Goal: Find specific page/section: Find specific page/section

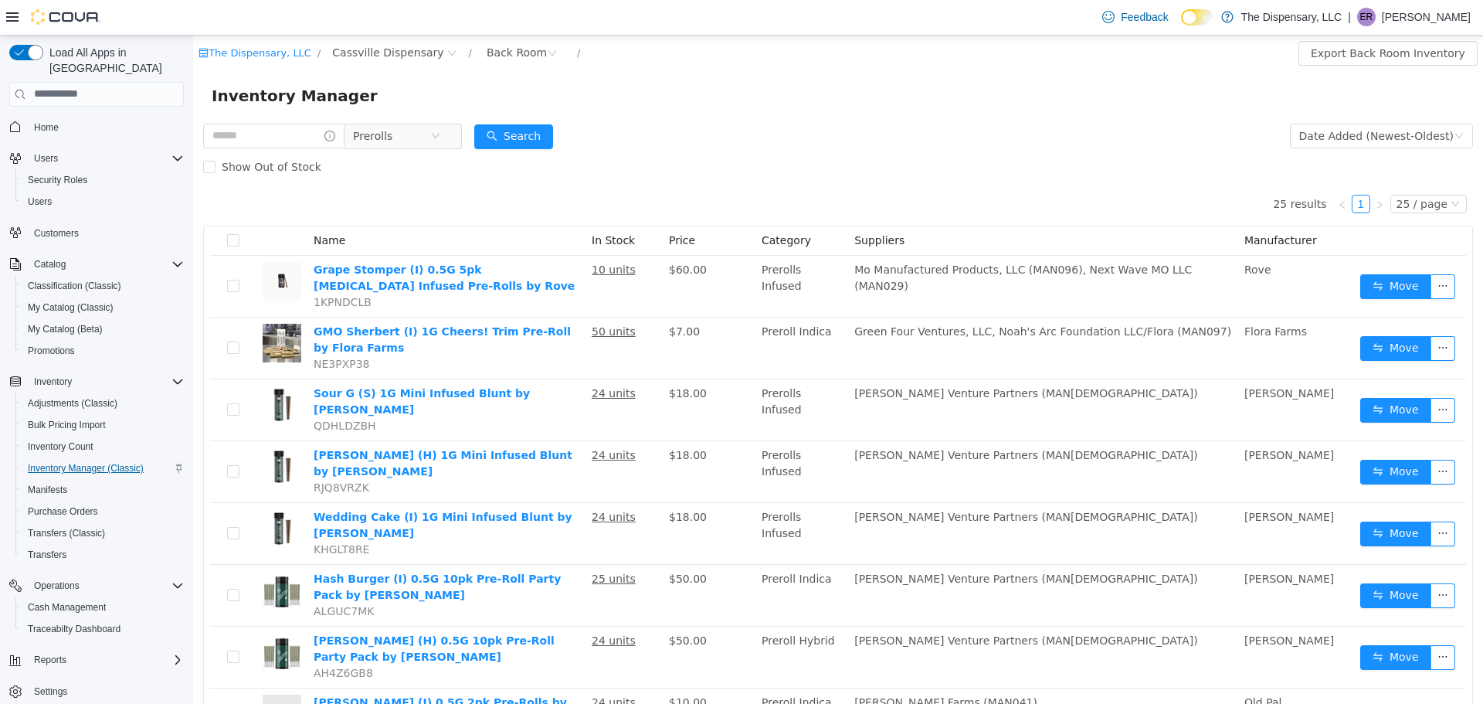
scroll to position [7, 0]
click at [58, 594] on span "Cash Management" at bounding box center [67, 600] width 78 height 12
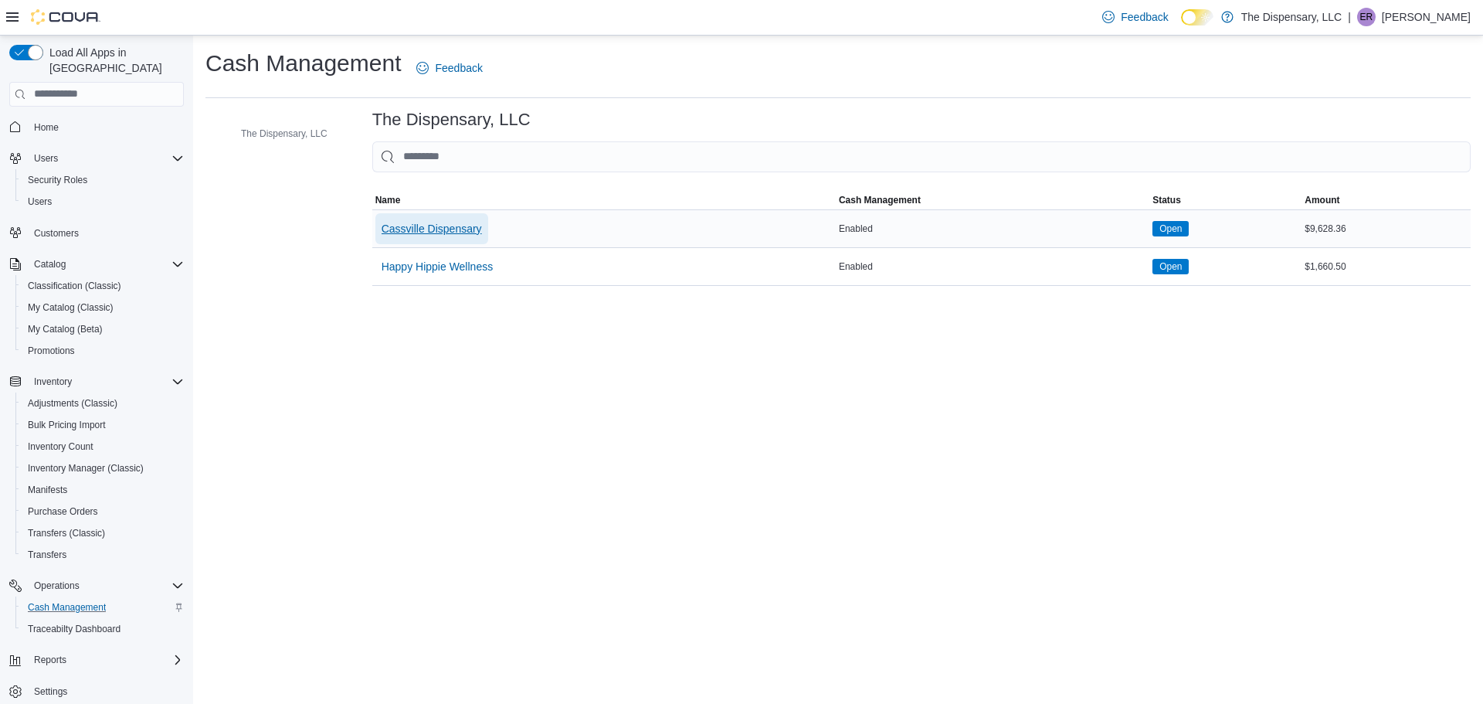
click at [464, 224] on span "Cassville Dispensary" at bounding box center [432, 228] width 100 height 15
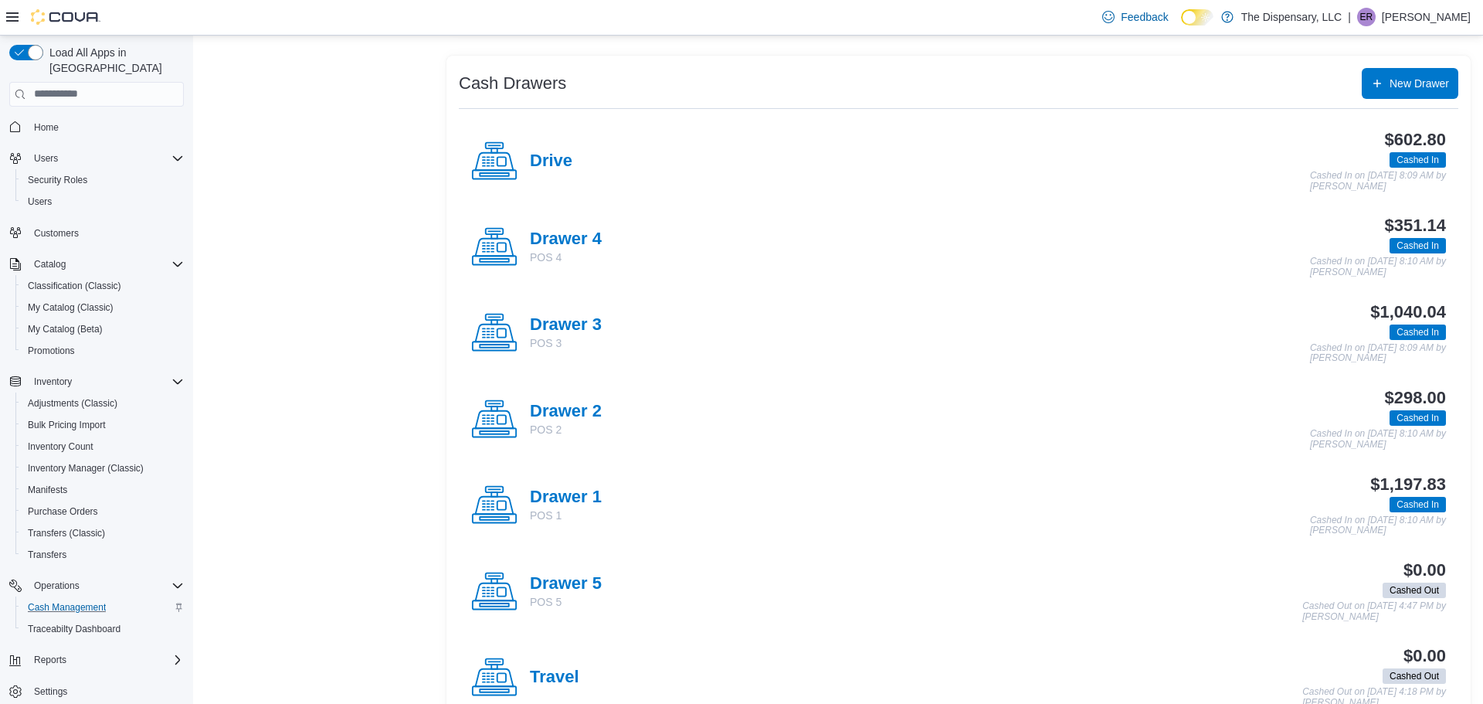
scroll to position [322, 0]
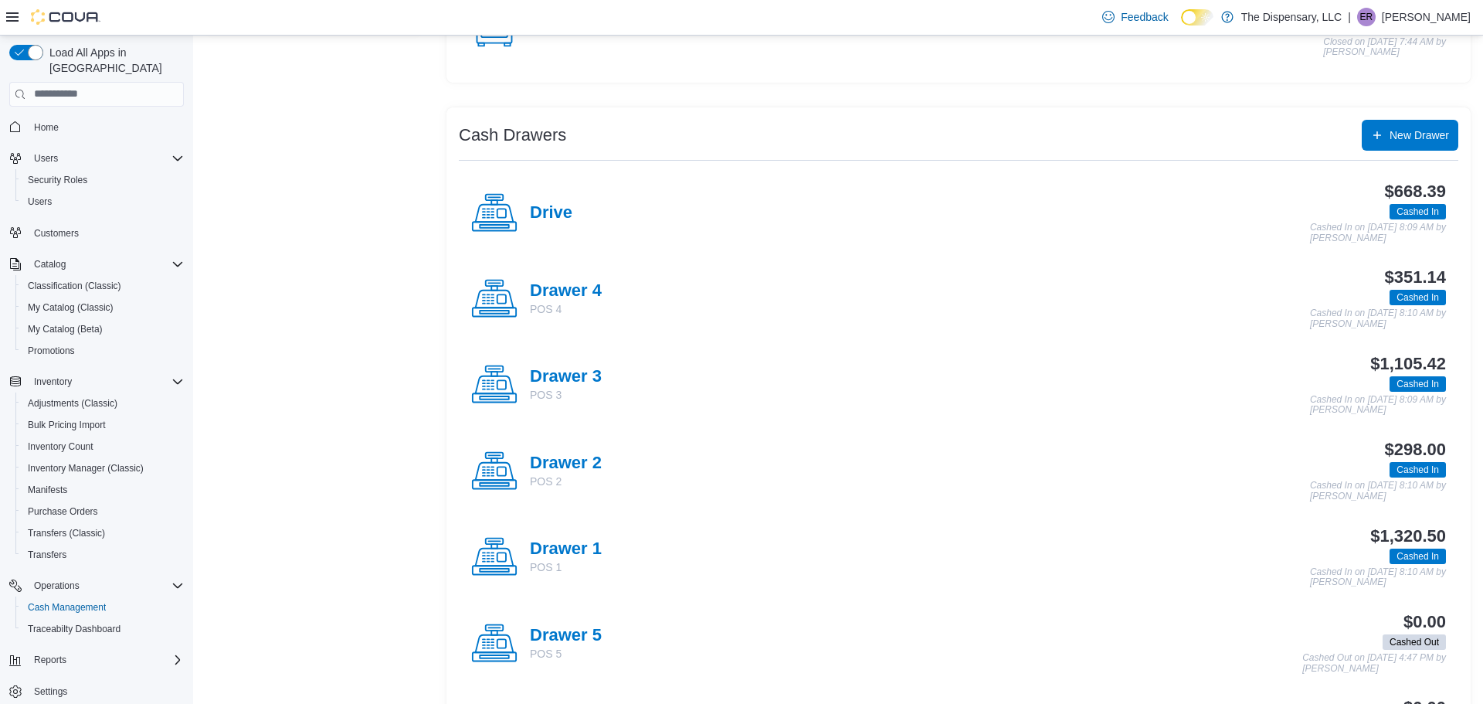
scroll to position [239, 0]
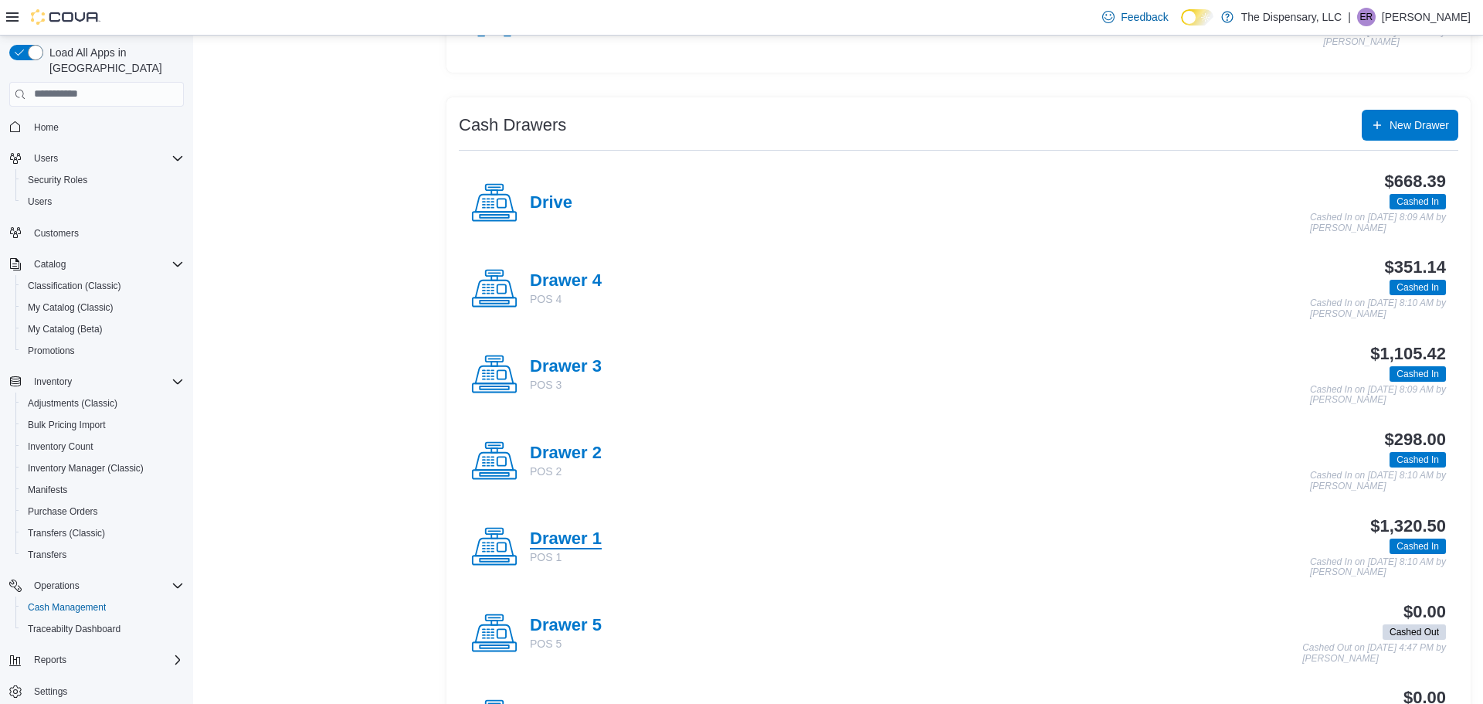
click at [577, 531] on h4 "Drawer 1" at bounding box center [566, 539] width 72 height 20
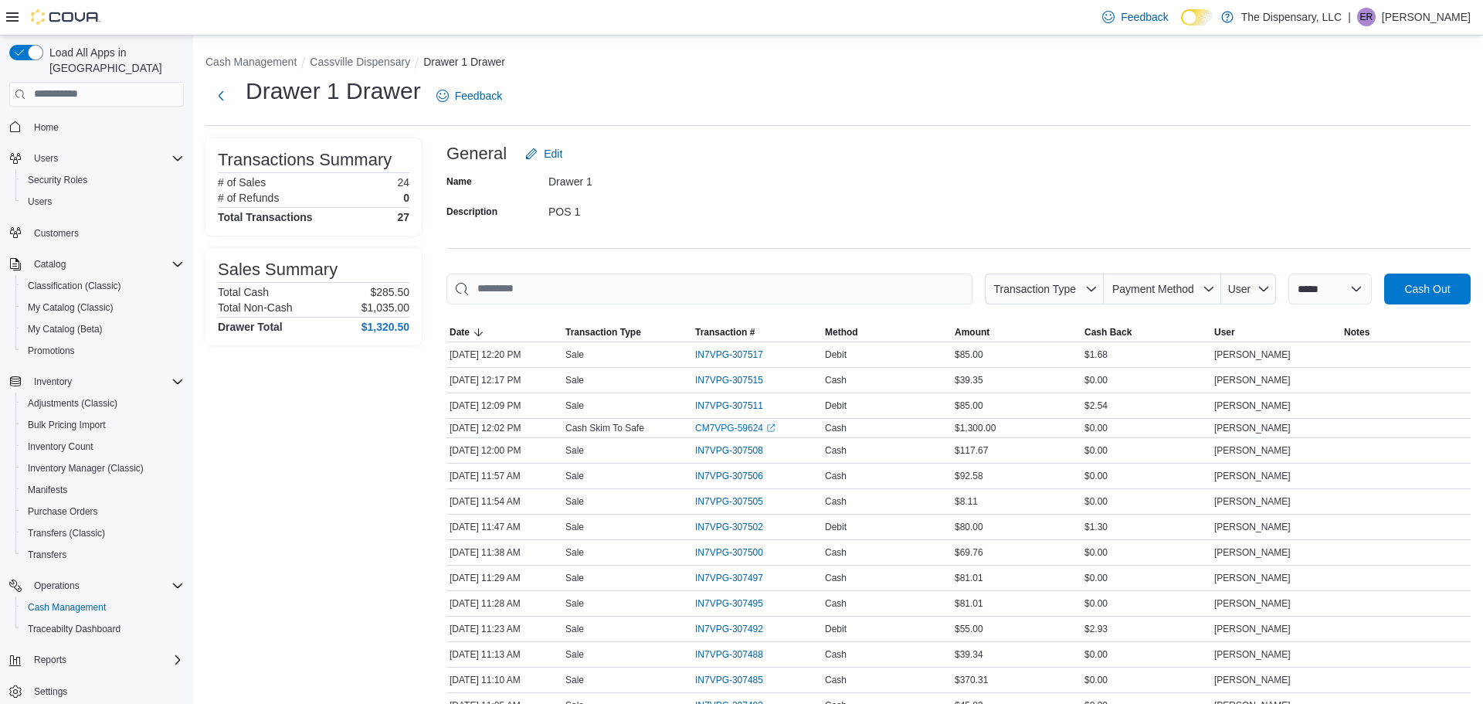
click at [351, 70] on ol "Cash Management Cassville Dispensary Drawer 1 Drawer" at bounding box center [837, 63] width 1265 height 19
click at [361, 60] on button "Cassville Dispensary" at bounding box center [360, 62] width 100 height 12
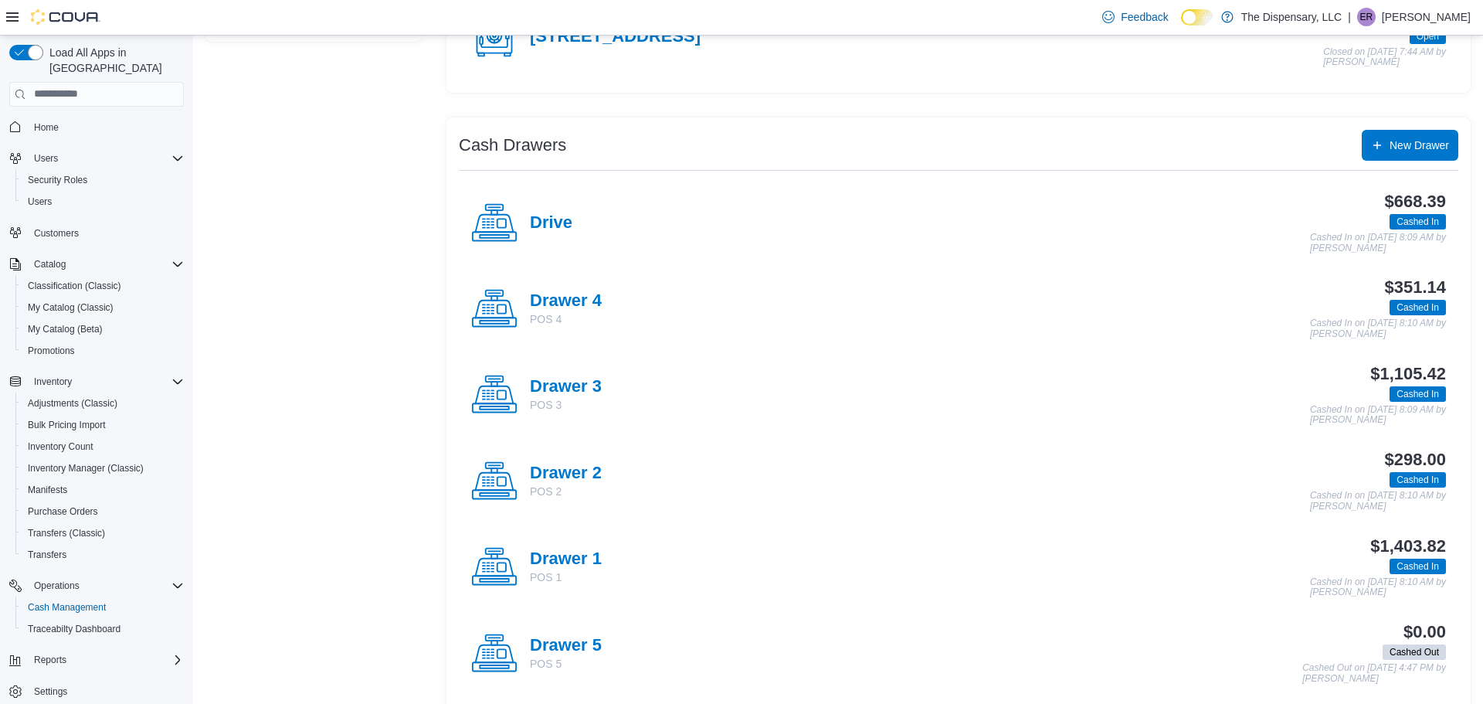
scroll to position [226, 0]
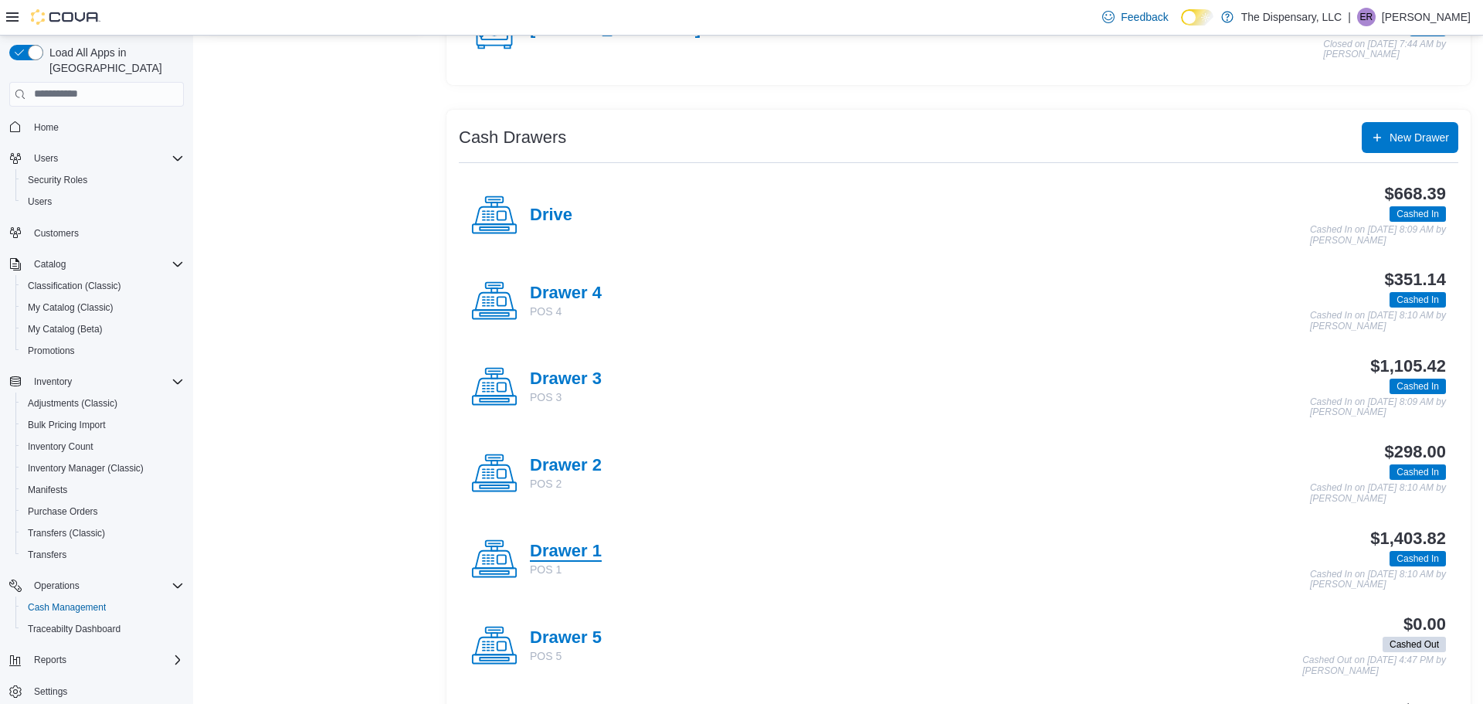
click at [575, 547] on h4 "Drawer 1" at bounding box center [566, 551] width 72 height 20
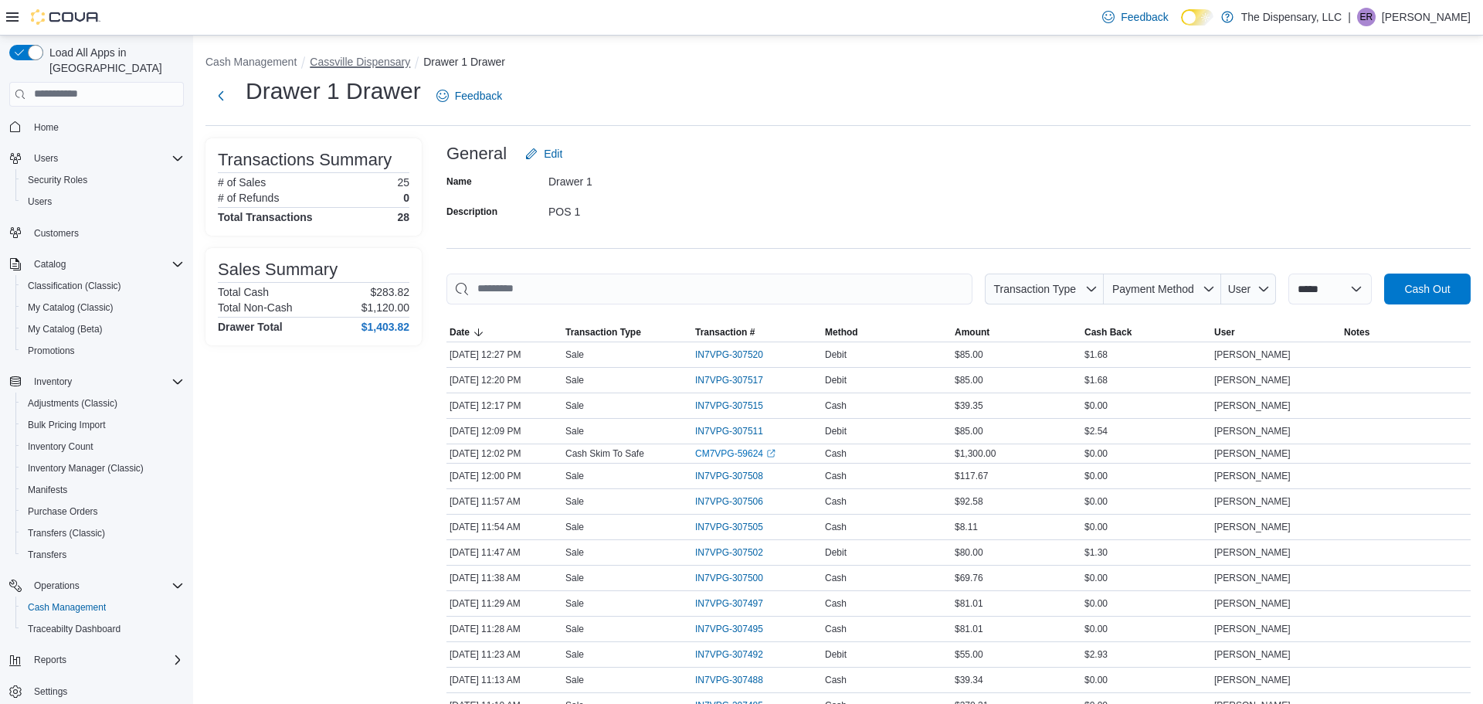
click at [361, 58] on button "Cassville Dispensary" at bounding box center [360, 62] width 100 height 12
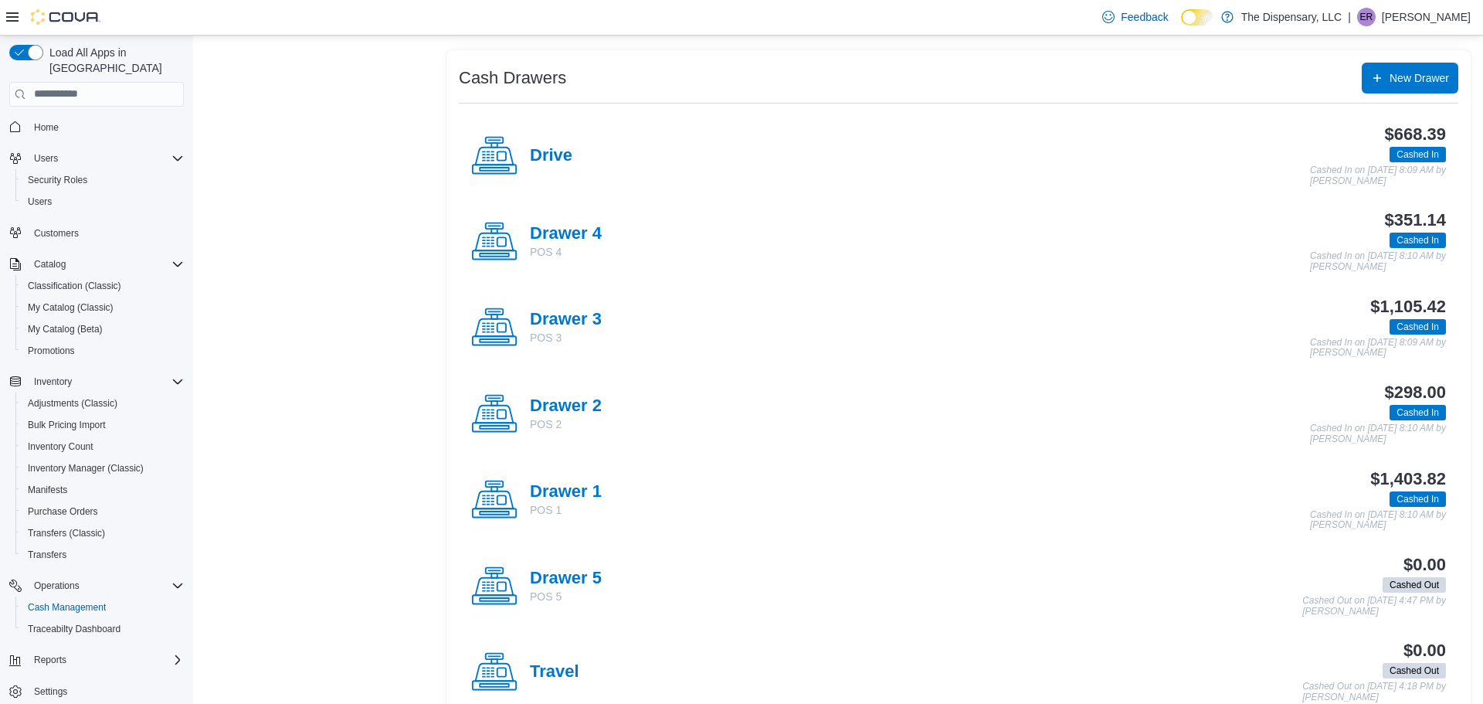
scroll to position [322, 0]
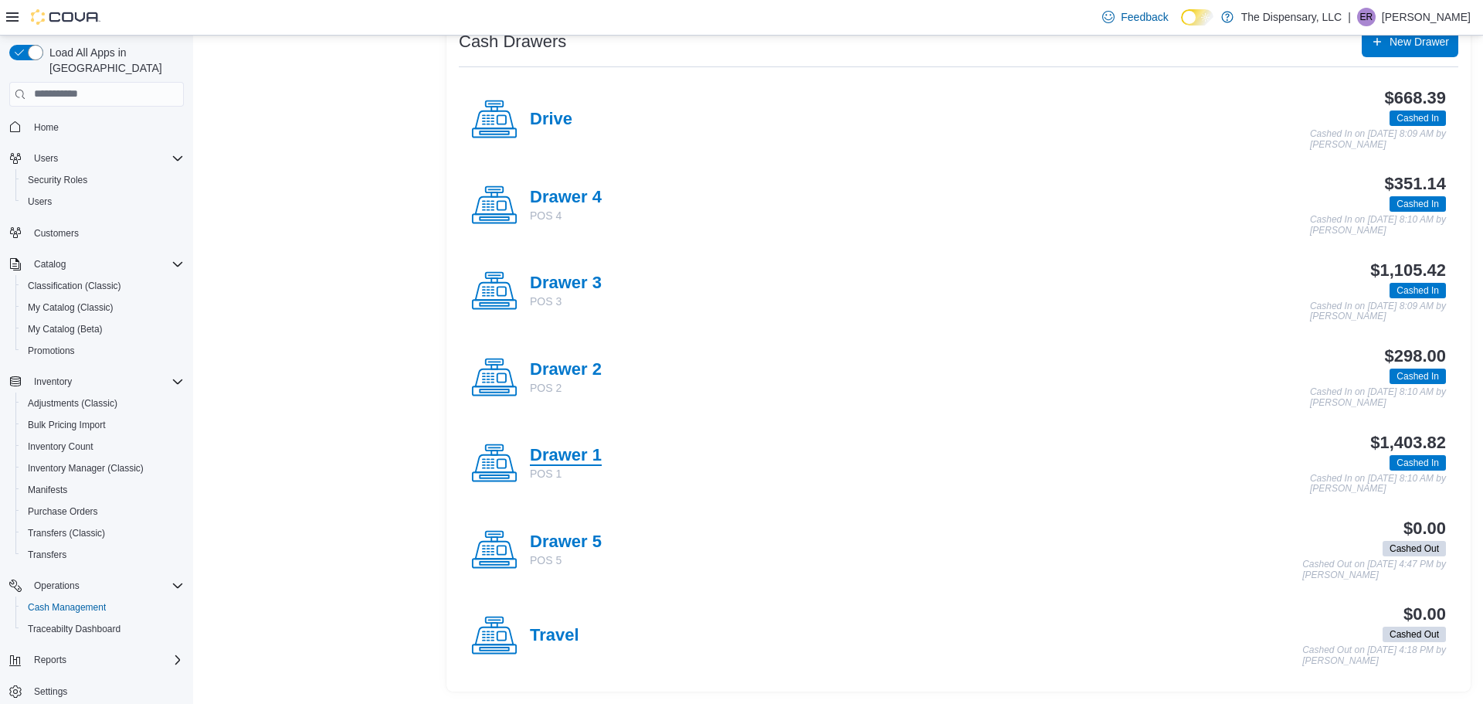
click at [543, 450] on h4 "Drawer 1" at bounding box center [566, 456] width 72 height 20
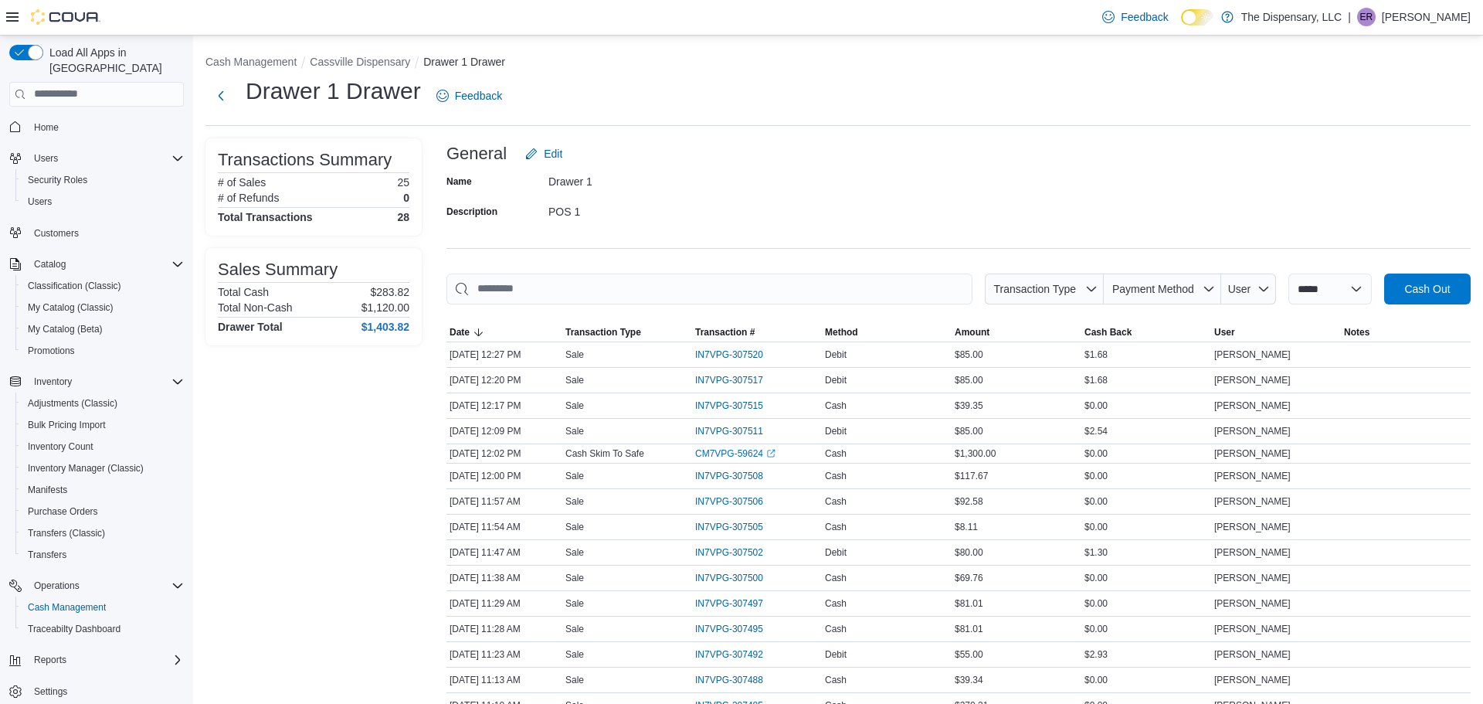
click at [385, 70] on ol "Cash Management Cassville Dispensary Drawer 1 Drawer" at bounding box center [837, 63] width 1265 height 19
click at [390, 59] on button "Cassville Dispensary" at bounding box center [360, 62] width 100 height 12
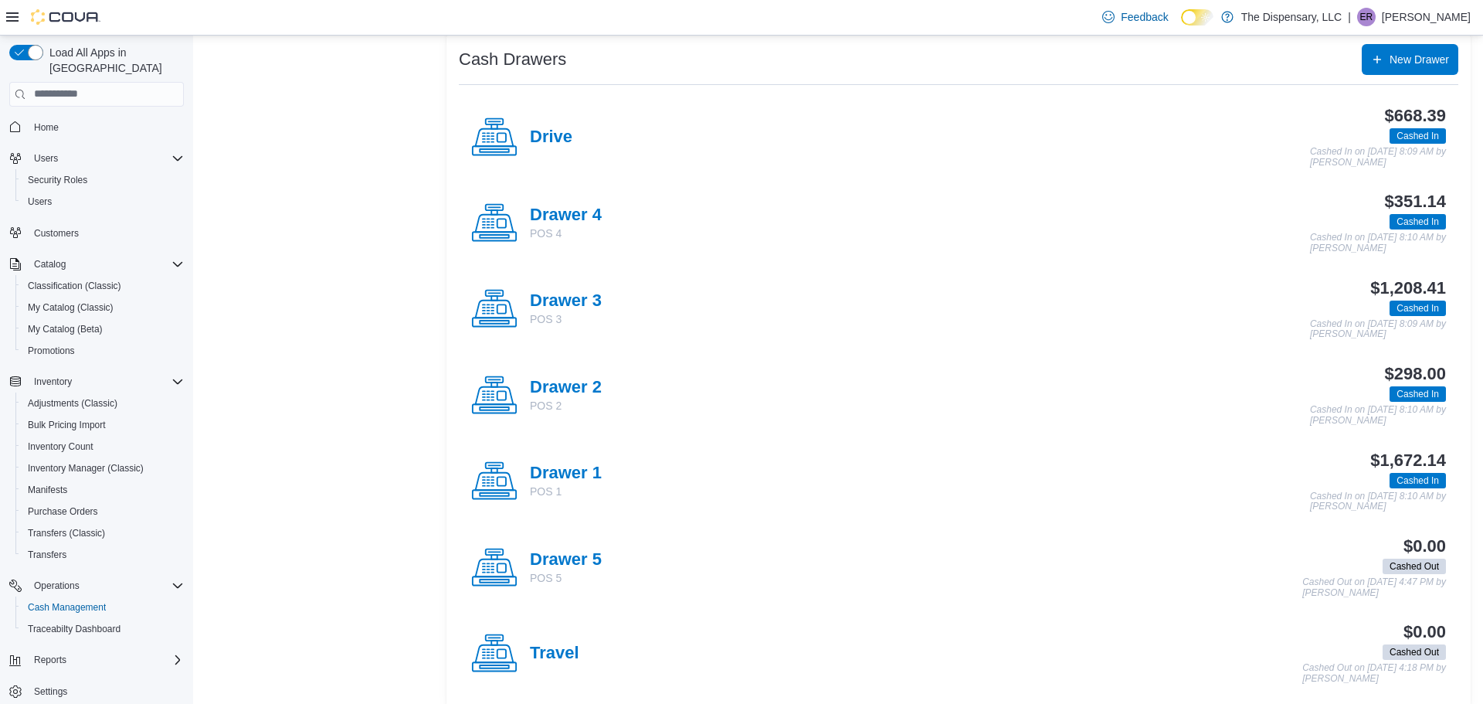
scroll to position [322, 0]
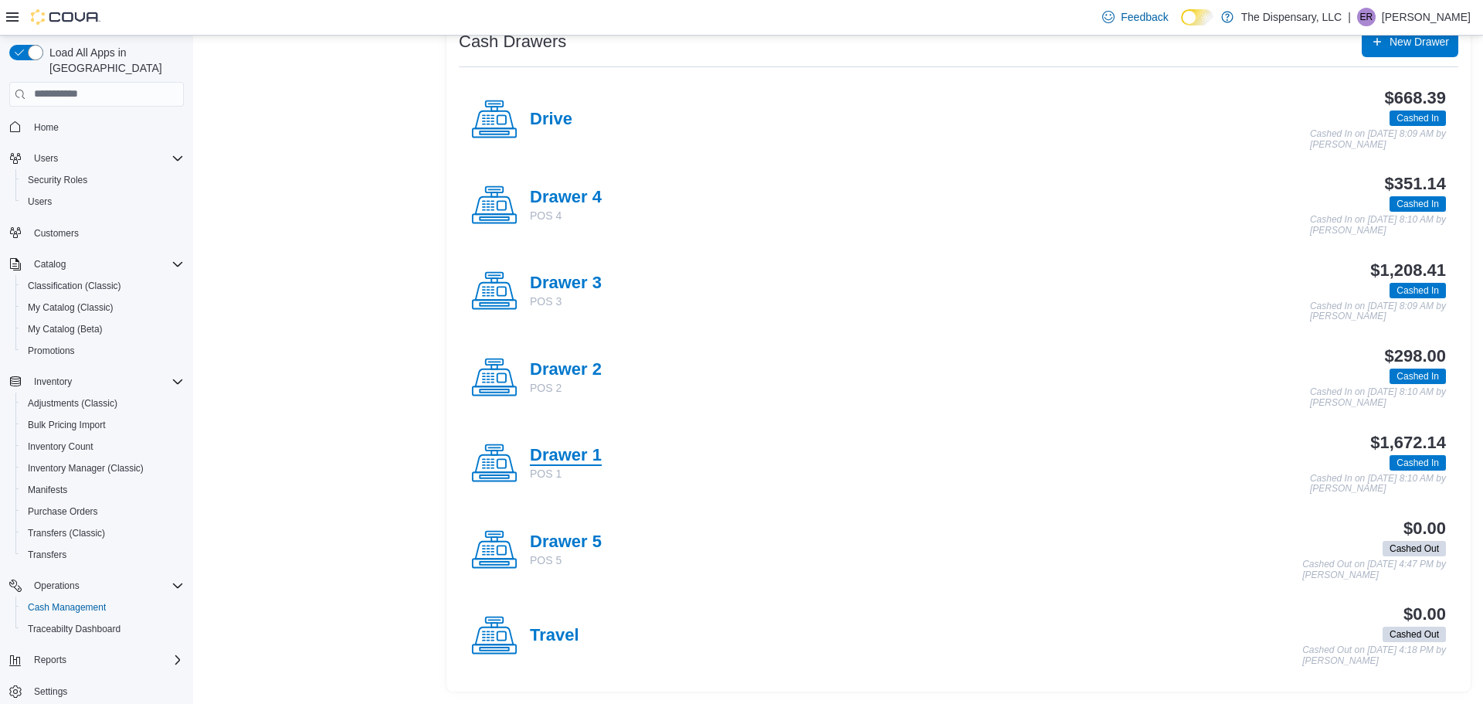
click at [537, 460] on h4 "Drawer 1" at bounding box center [566, 456] width 72 height 20
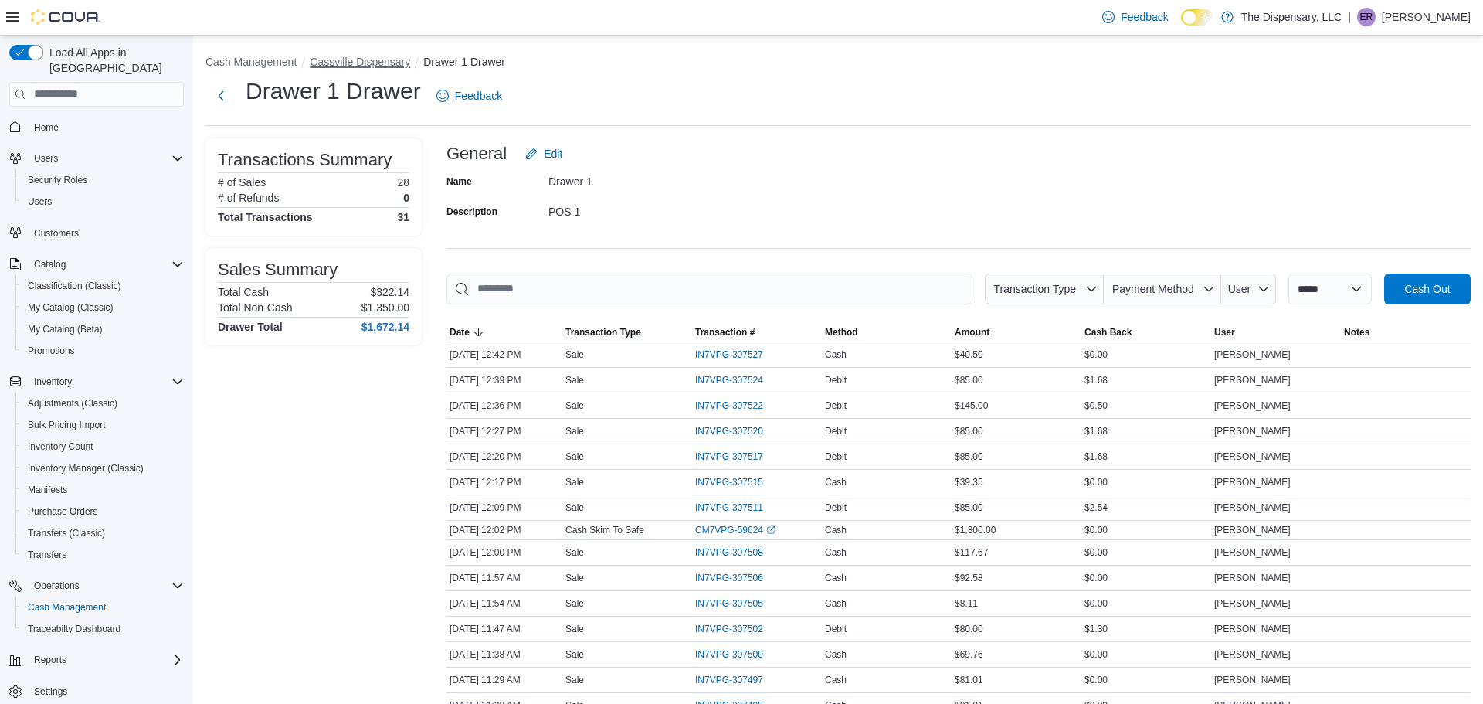
click at [391, 59] on button "Cassville Dispensary" at bounding box center [360, 62] width 100 height 12
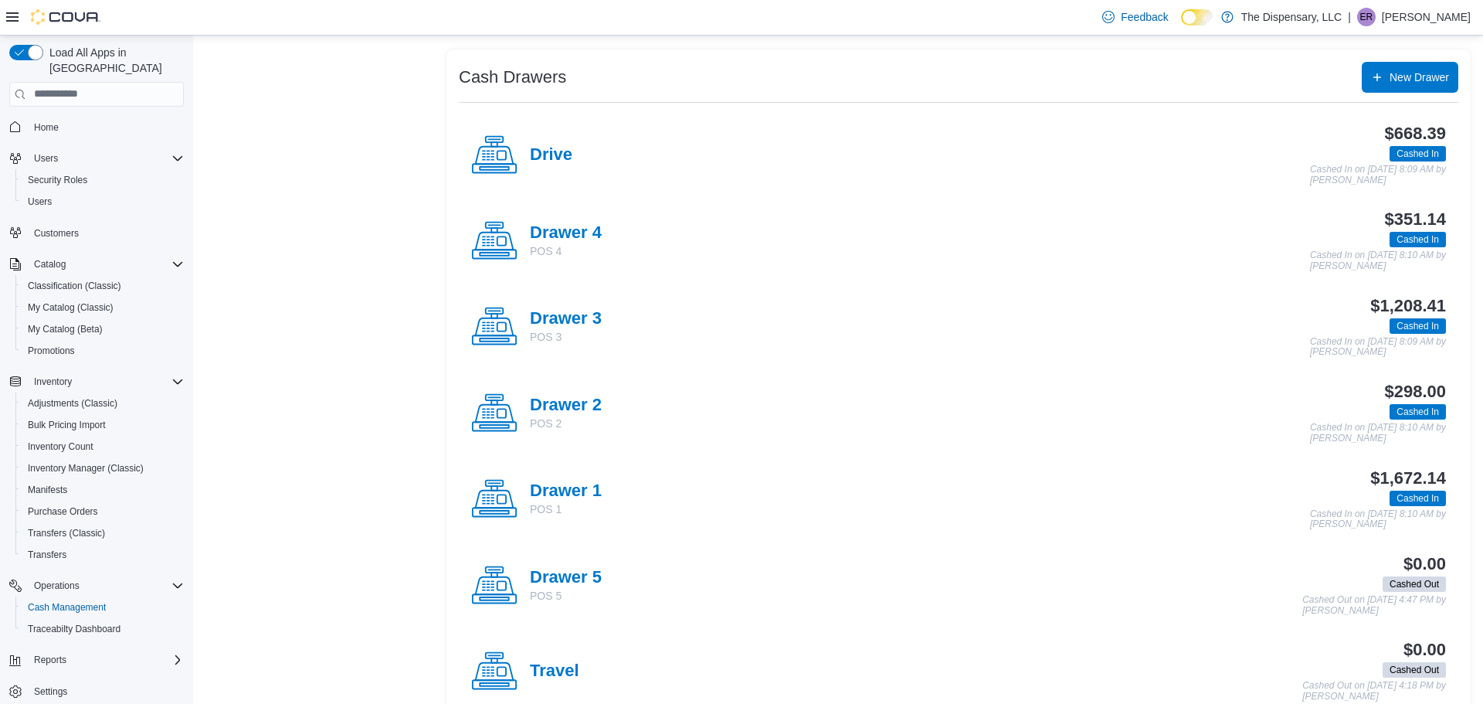
scroll to position [322, 0]
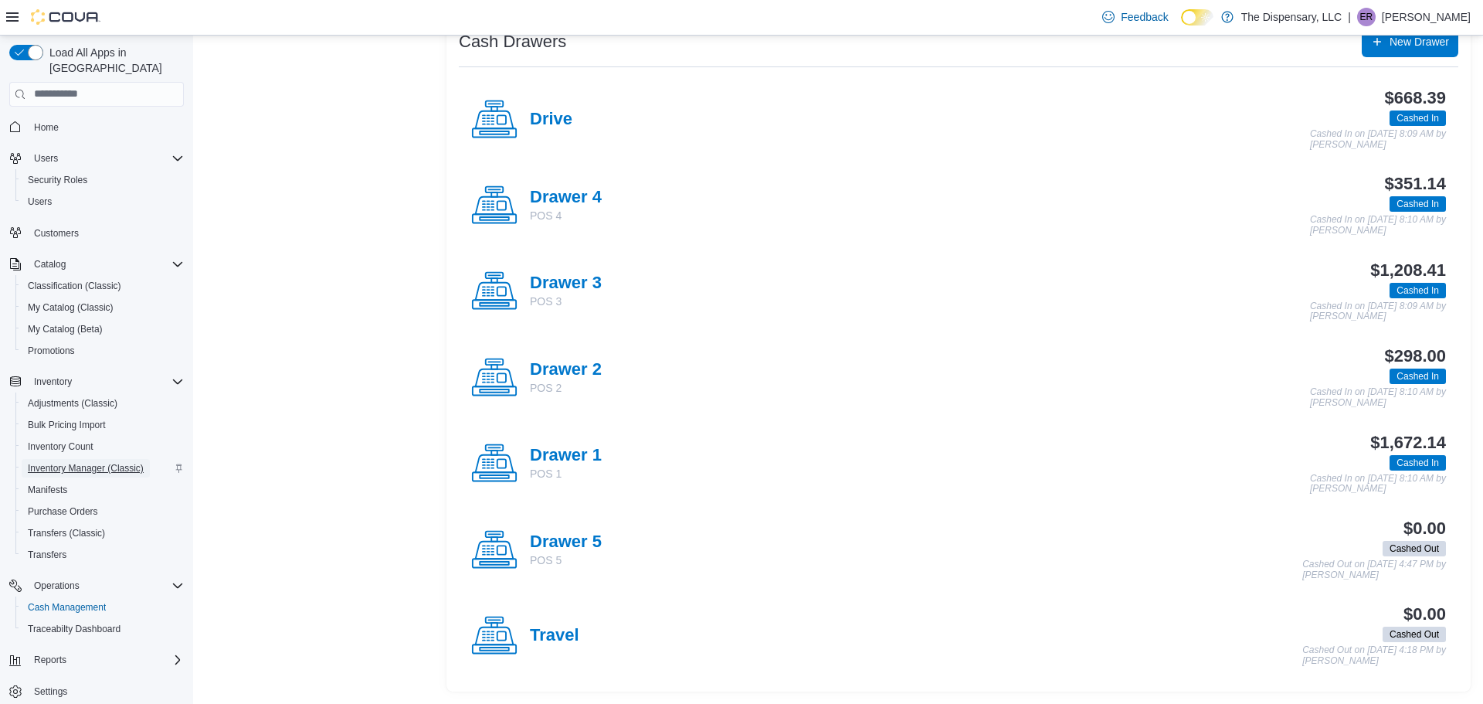
click at [110, 462] on span "Inventory Manager (Classic)" at bounding box center [86, 468] width 116 height 12
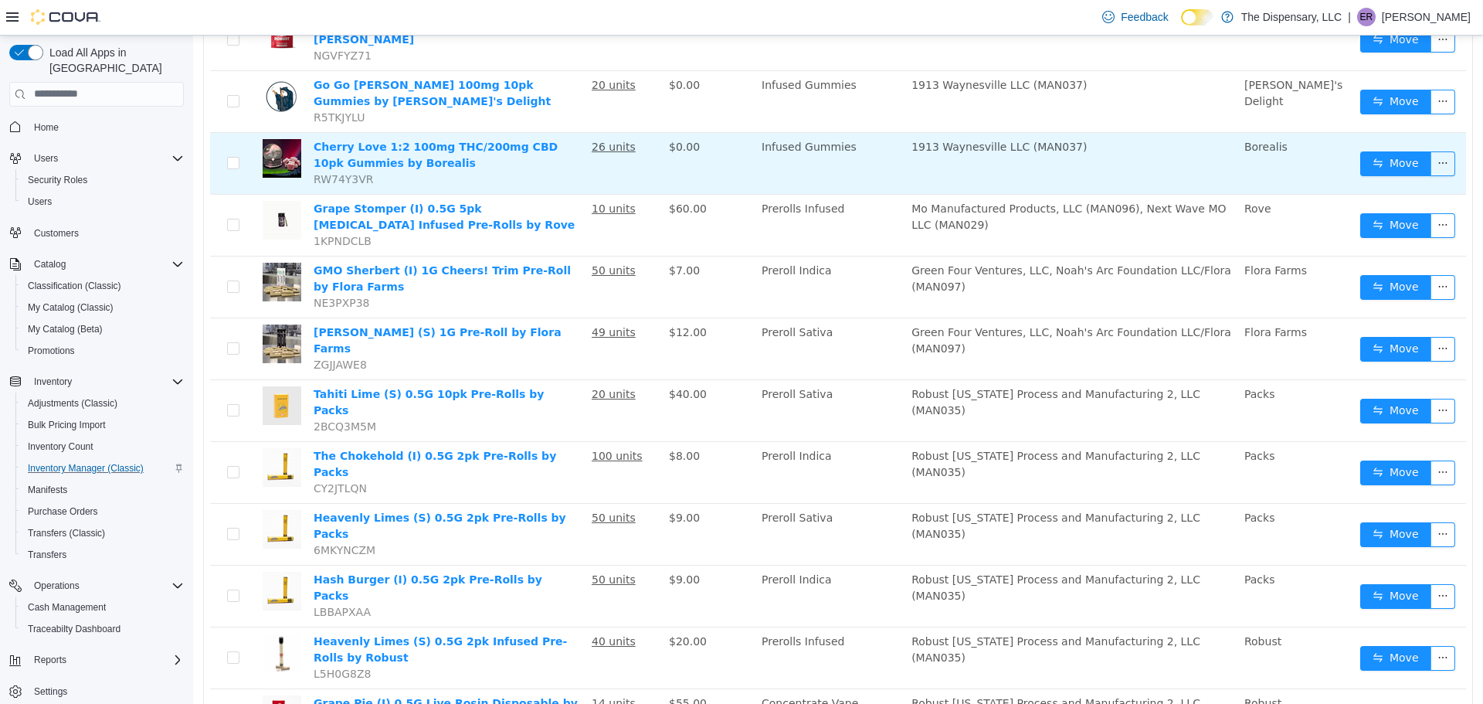
scroll to position [316, 0]
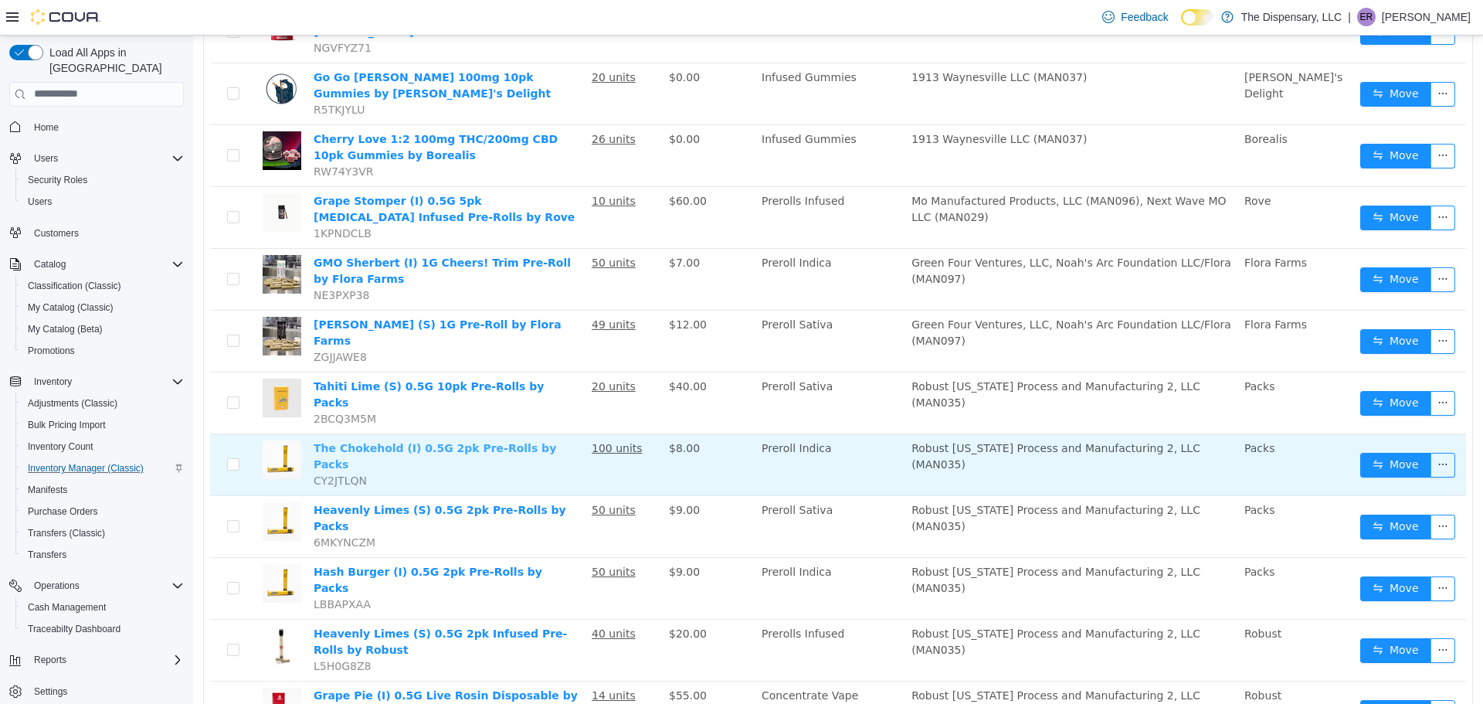
click at [512, 441] on link "The Chokehold (I) 0.5G 2pk Pre-Rolls by Packs" at bounding box center [435, 455] width 243 height 29
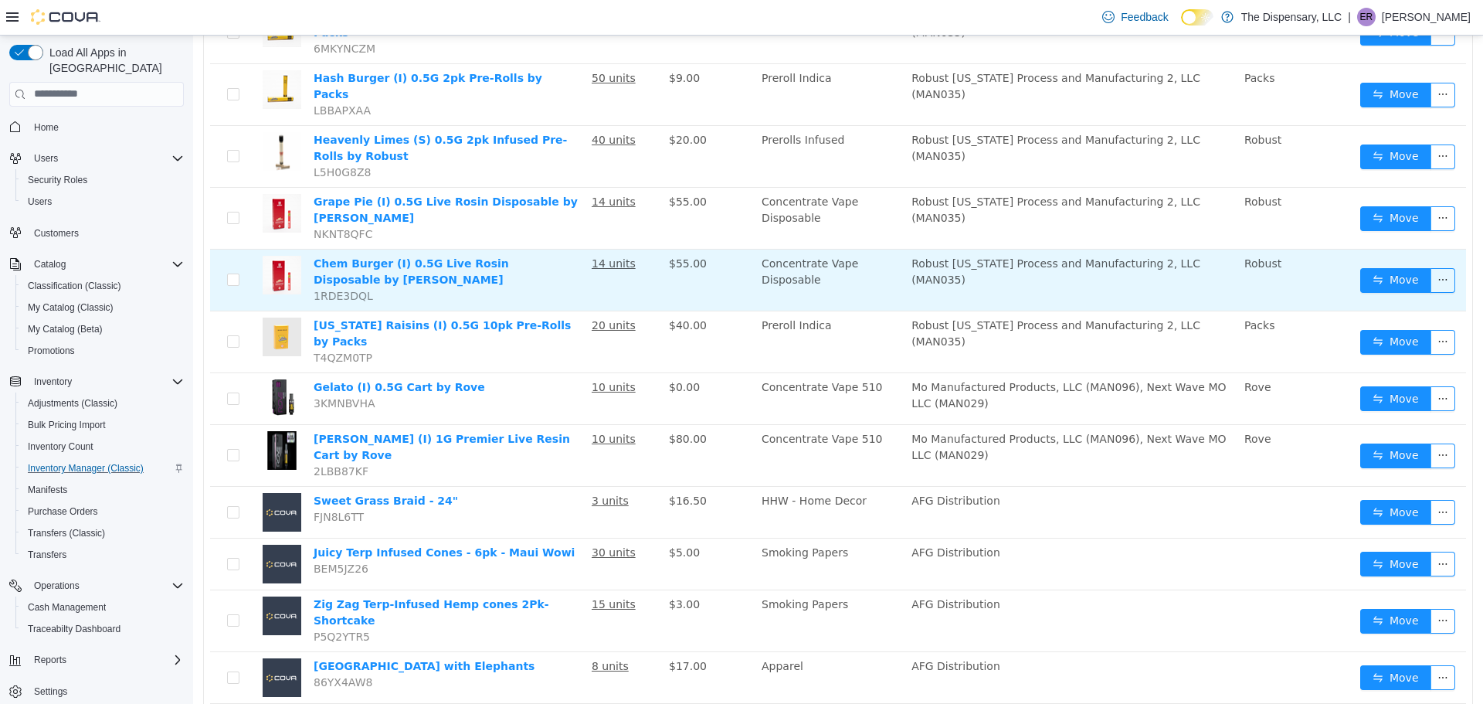
scroll to position [0, 0]
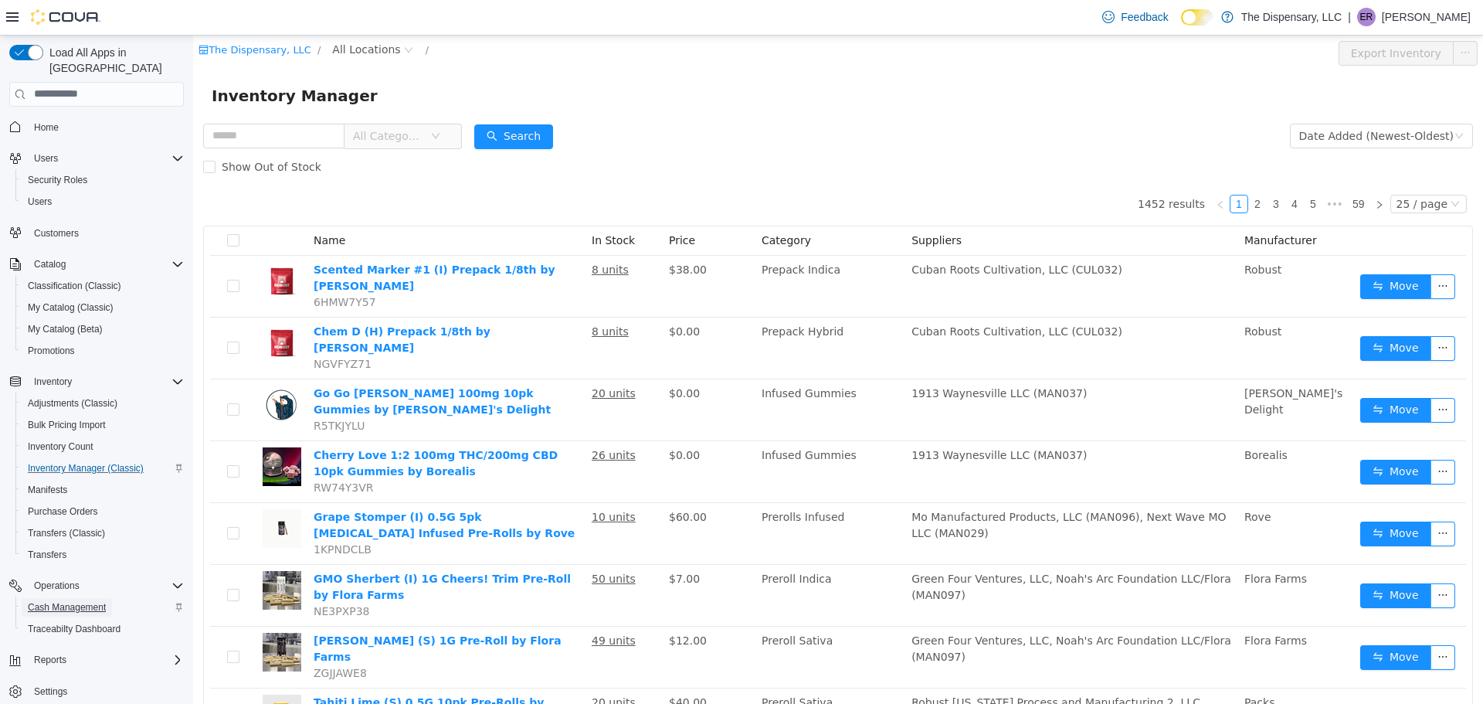
click at [90, 601] on span "Cash Management" at bounding box center [67, 607] width 78 height 12
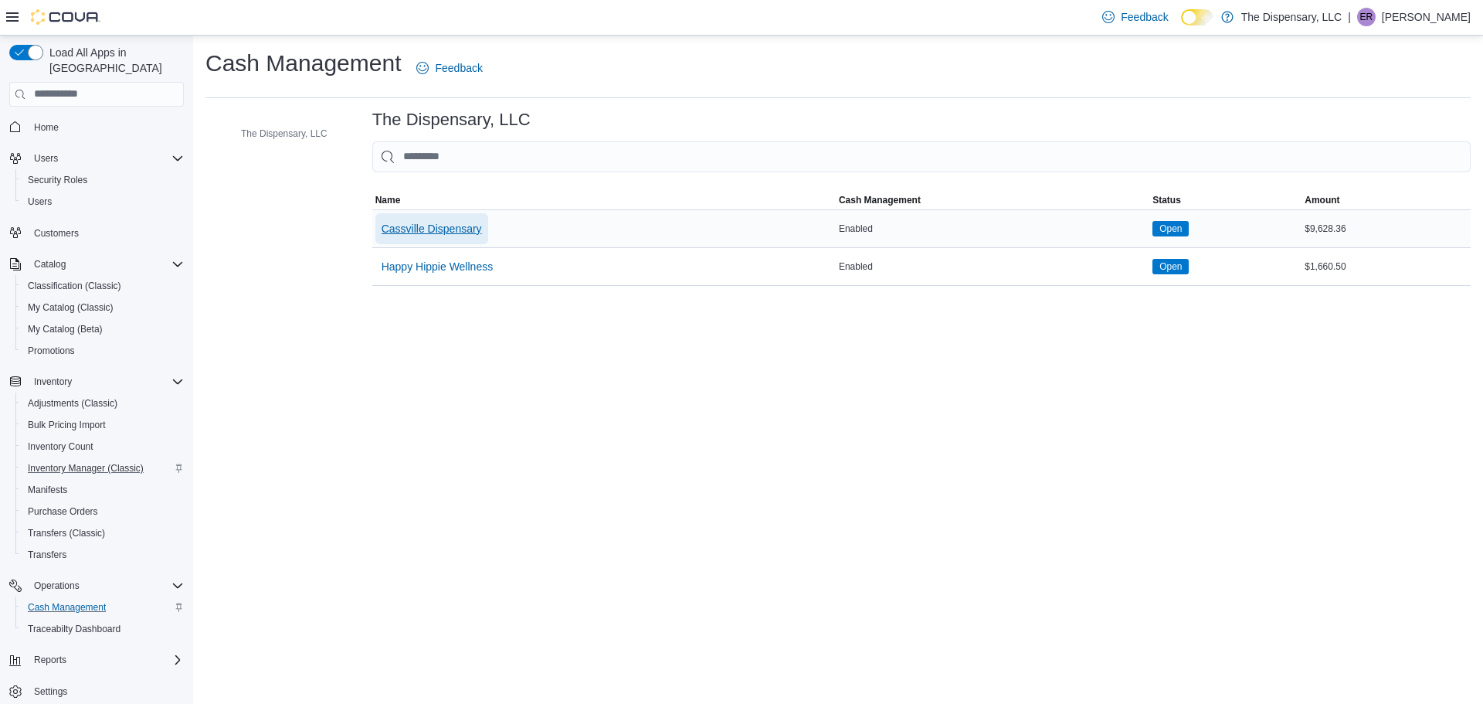
click at [473, 221] on span "Cassville Dispensary" at bounding box center [432, 228] width 100 height 15
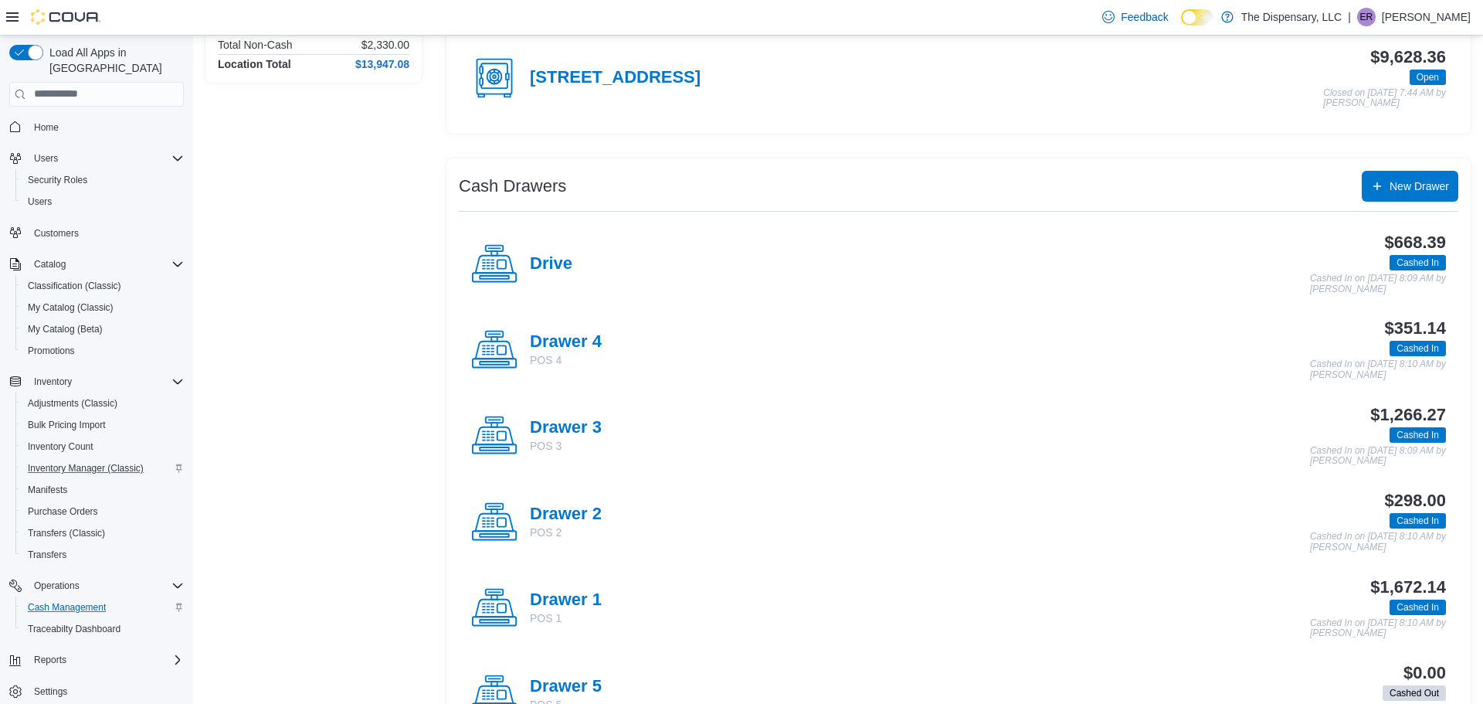
scroll to position [178, 0]
click at [591, 597] on h4 "Drawer 1" at bounding box center [566, 599] width 72 height 20
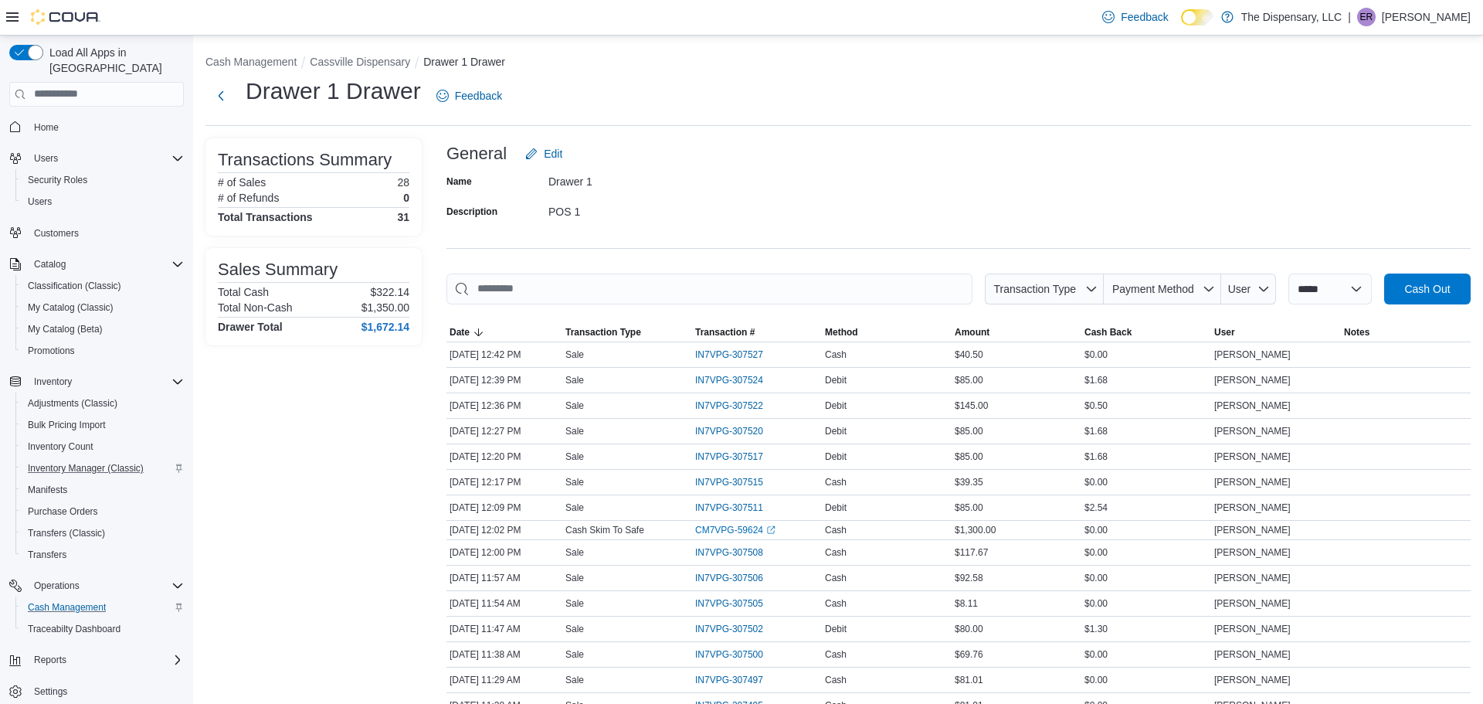
click at [365, 54] on li "Cassville Dispensary" at bounding box center [367, 61] width 114 height 15
click at [365, 60] on button "Cassville Dispensary" at bounding box center [360, 62] width 100 height 12
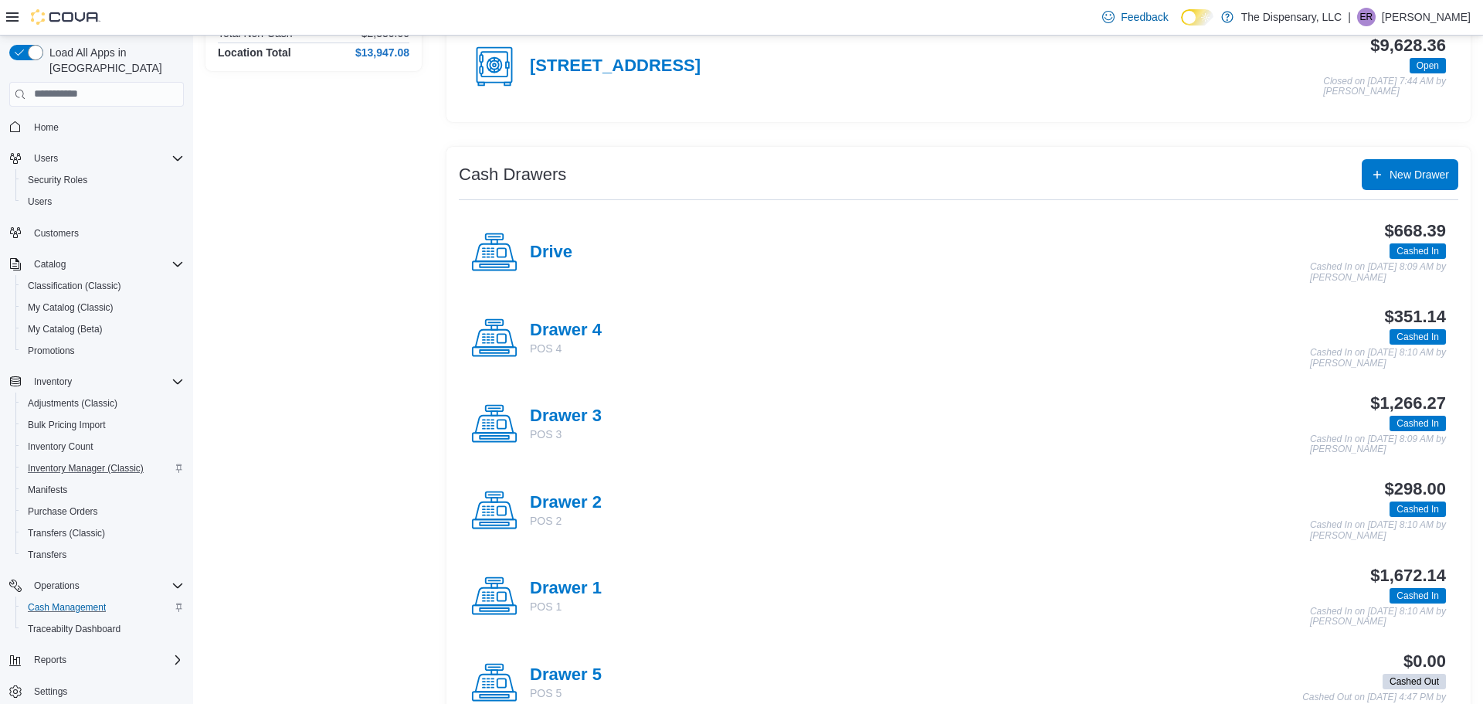
scroll to position [192, 0]
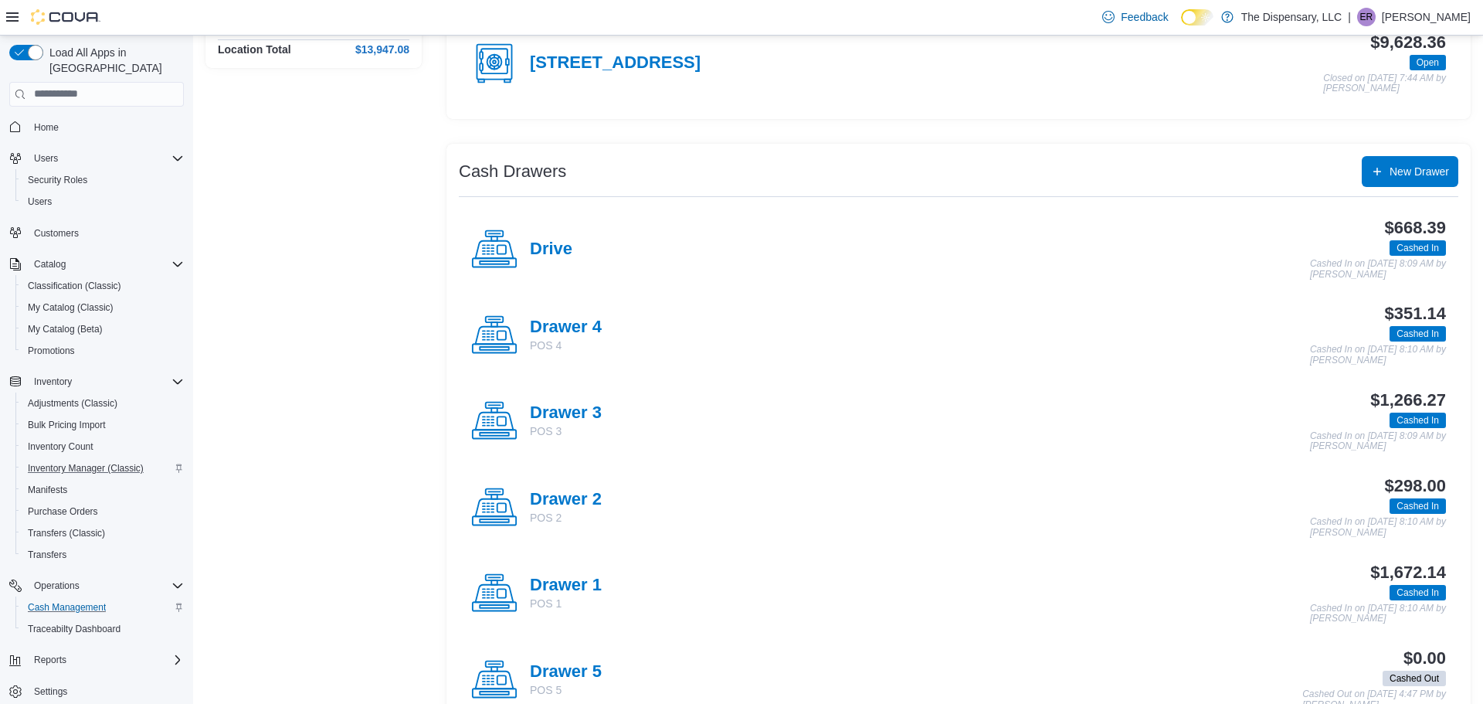
click at [741, 378] on div "Drawer 3 POS 3 $1,266.27 Cashed In Cashed In on [DATE] 8:09 AM by [PERSON_NAME]" at bounding box center [958, 421] width 999 height 86
click at [122, 462] on span "Inventory Manager (Classic)" at bounding box center [86, 468] width 116 height 12
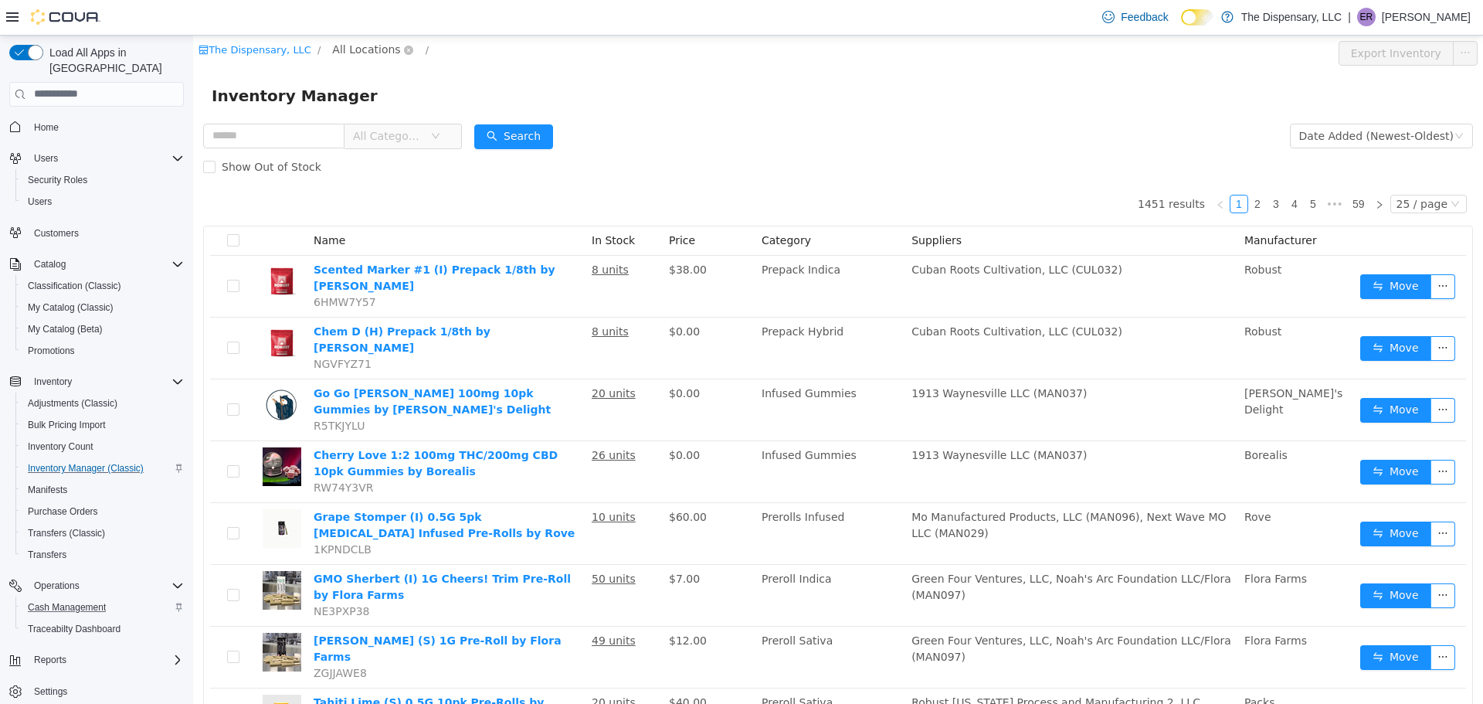
click at [385, 56] on span "All Locations" at bounding box center [366, 48] width 68 height 17
click at [423, 138] on span "Cassville Dispensary" at bounding box center [421, 132] width 131 height 21
click at [487, 53] on div "All Rooms" at bounding box center [513, 51] width 53 height 23
click at [492, 125] on li "Back Room" at bounding box center [507, 132] width 93 height 25
click at [234, 133] on input "text" at bounding box center [273, 135] width 141 height 25
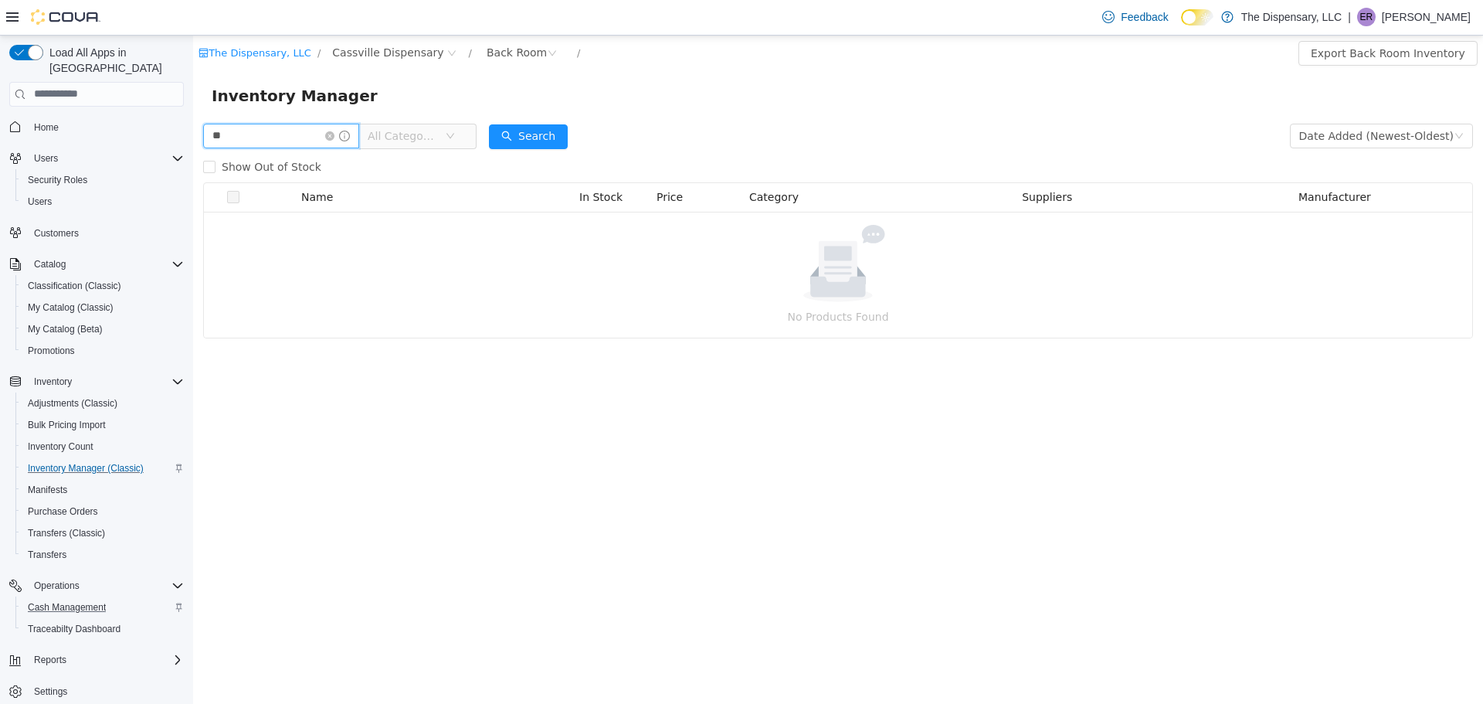
type input "*"
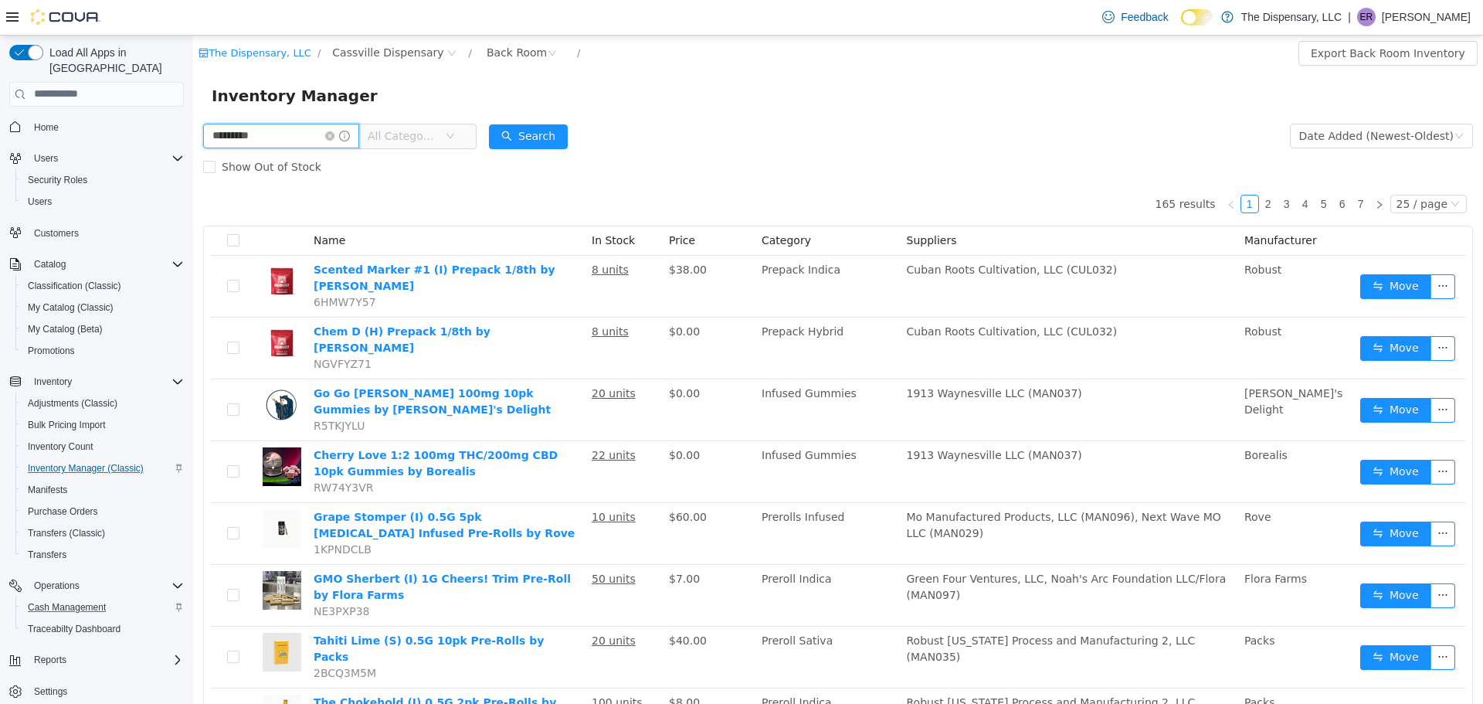
type input "*********"
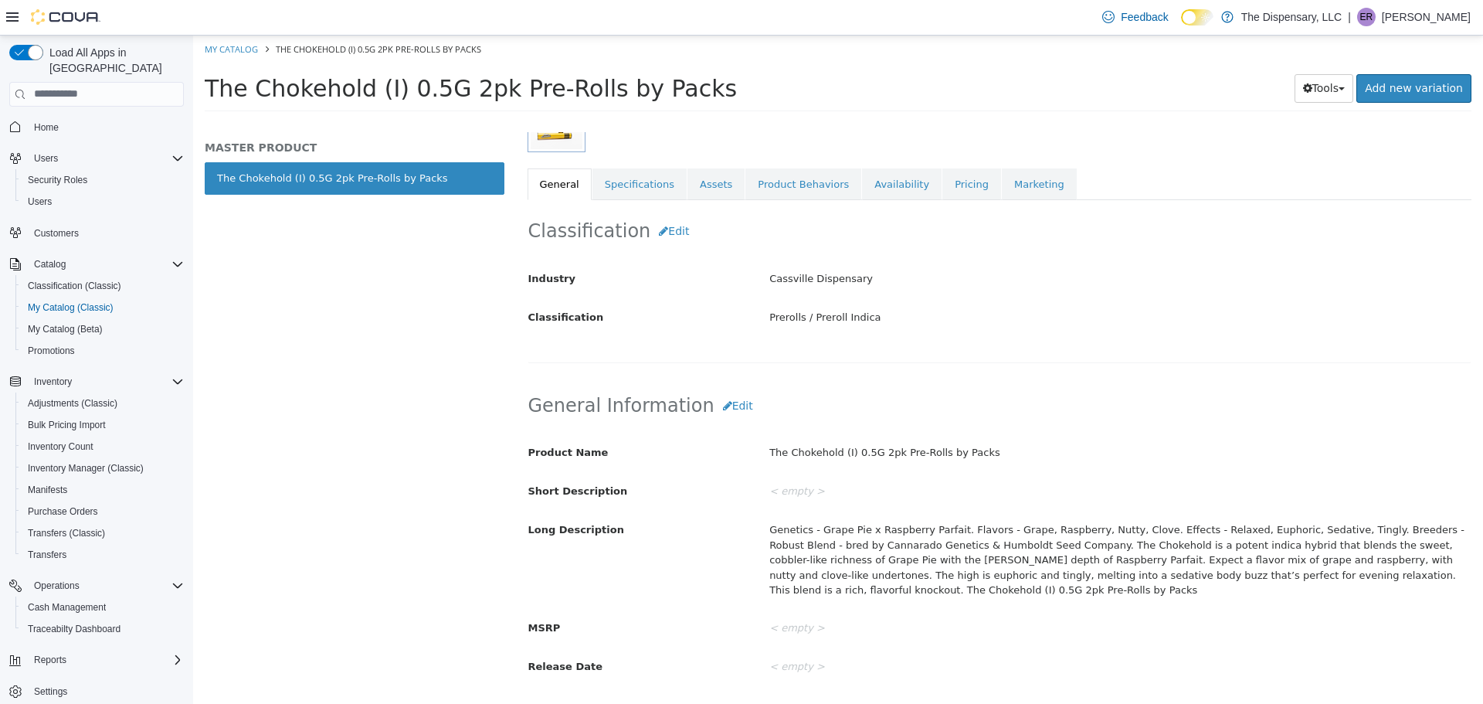
scroll to position [245, 0]
